Goal: Task Accomplishment & Management: Use online tool/utility

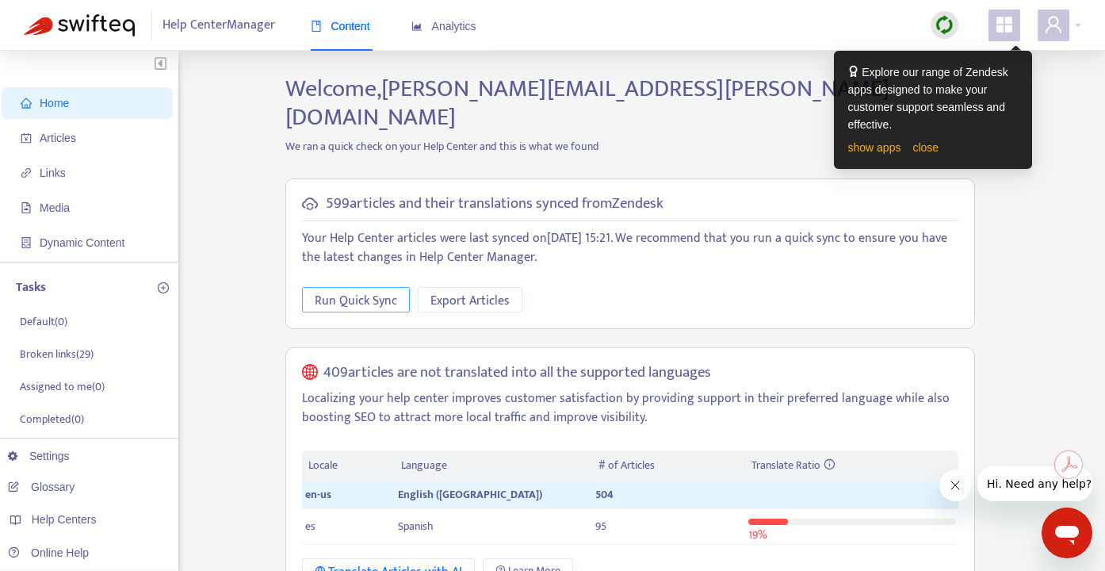
click at [354, 291] on span "Run Quick Sync" at bounding box center [356, 301] width 82 height 20
click at [929, 151] on link "close" at bounding box center [925, 147] width 26 height 13
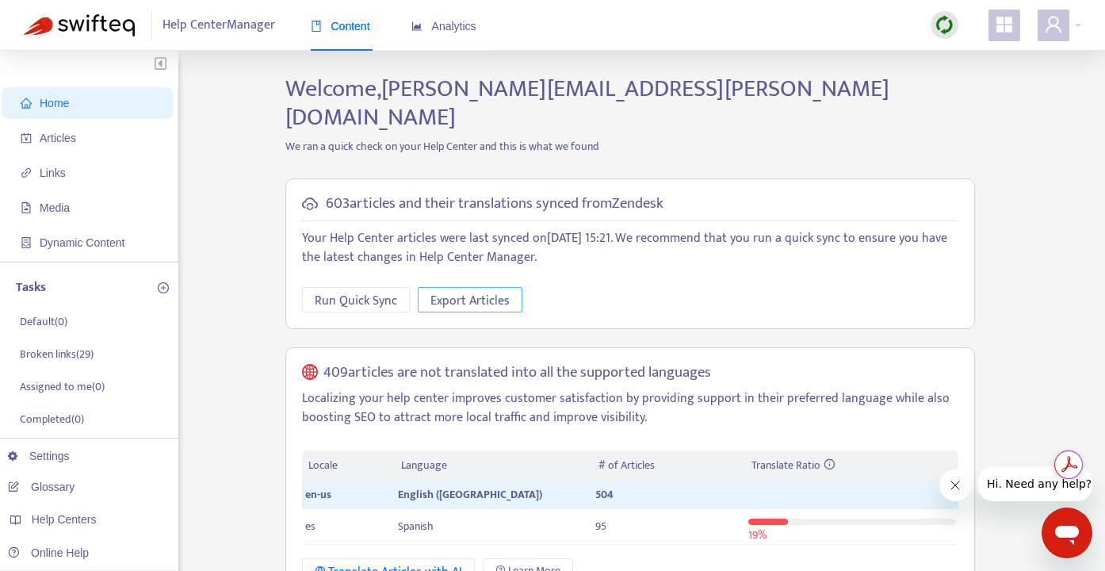
click at [496, 291] on span "Export Articles" at bounding box center [469, 301] width 79 height 20
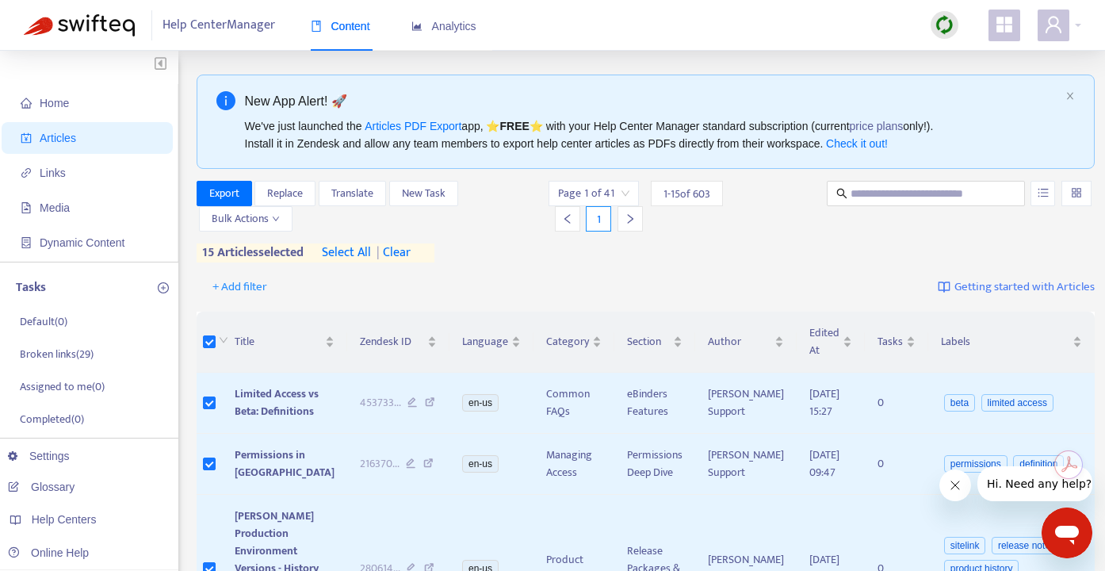
click at [360, 249] on span "select all" at bounding box center [346, 252] width 49 height 19
click at [238, 193] on span "Export" at bounding box center [224, 193] width 30 height 17
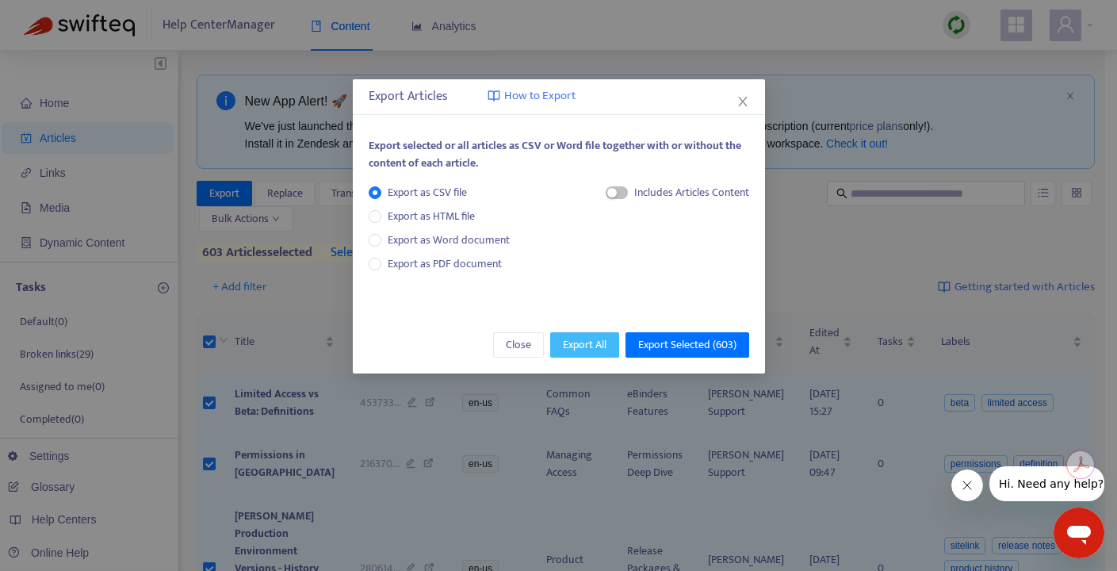
click at [590, 345] on span "Export All" at bounding box center [585, 344] width 44 height 17
